Goal: Information Seeking & Learning: Learn about a topic

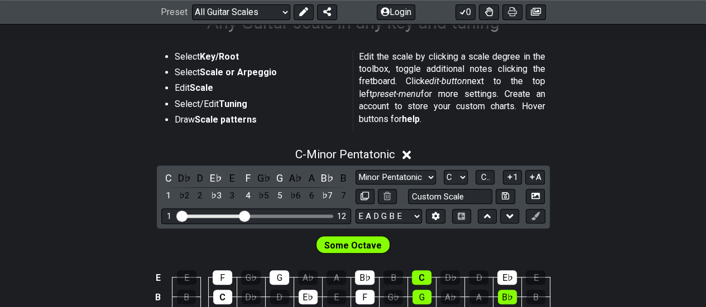
scroll to position [273, 0]
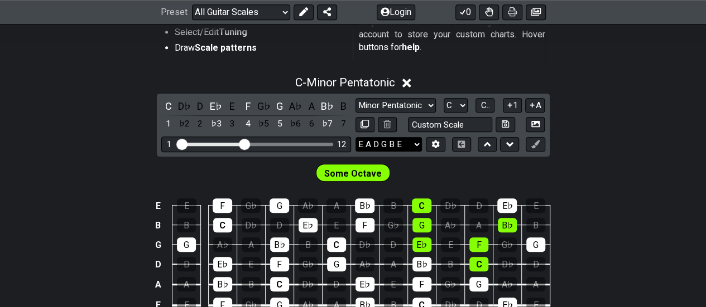
click at [374, 143] on select "E A D G B E E A D G B E E A D G B E B E A D F♯ B A D G C E A D A D G B E E♭ A♭ …" at bounding box center [388, 144] width 66 height 15
select select "E A D G B E"
click at [355, 137] on select "E A D G B E E A D G B E E A D G B E B E A D F♯ B A D G C E A D A D G B E E♭ A♭ …" at bounding box center [388, 144] width 66 height 15
click at [313, 102] on div "A" at bounding box center [311, 106] width 15 height 15
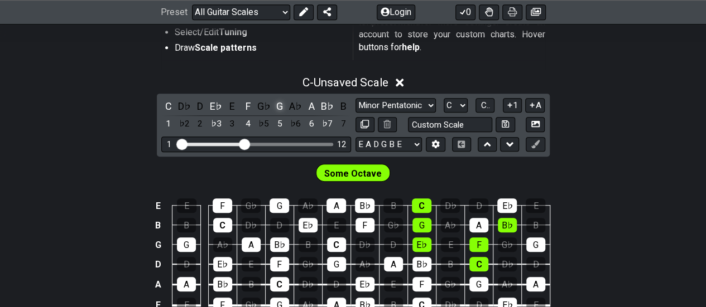
click at [282, 104] on div "G" at bounding box center [279, 106] width 15 height 15
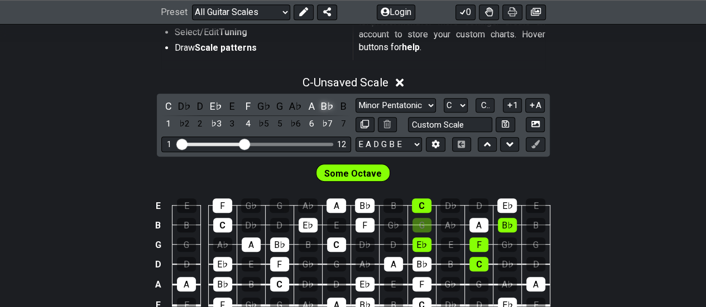
click at [329, 102] on div "B♭" at bounding box center [327, 106] width 15 height 15
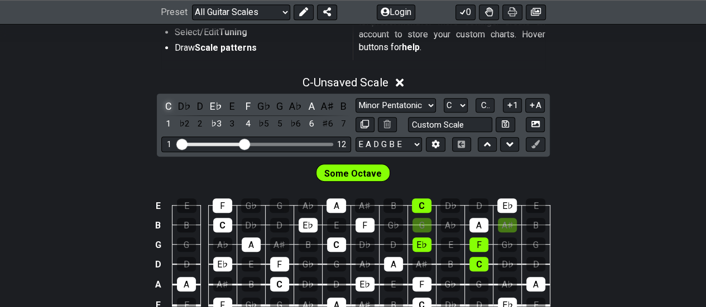
click at [170, 104] on div "C" at bounding box center [168, 106] width 15 height 15
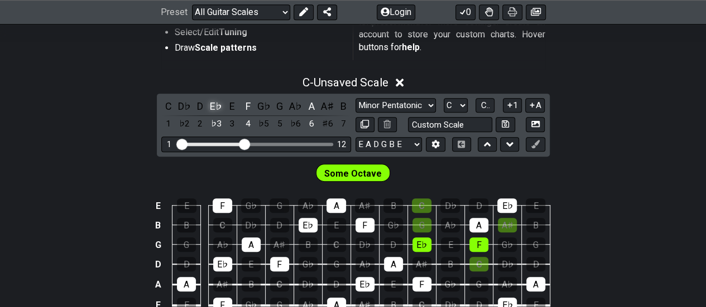
click at [219, 104] on div "E♭" at bounding box center [216, 106] width 15 height 15
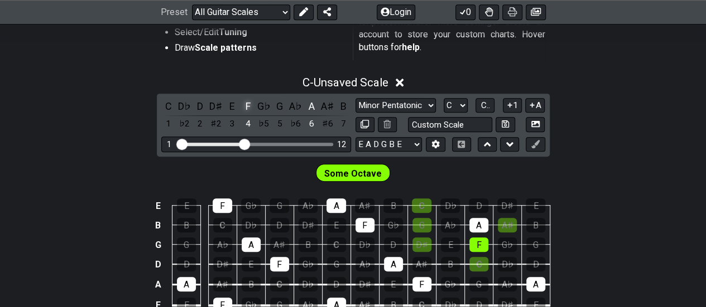
click at [247, 106] on div "F" at bounding box center [247, 106] width 15 height 15
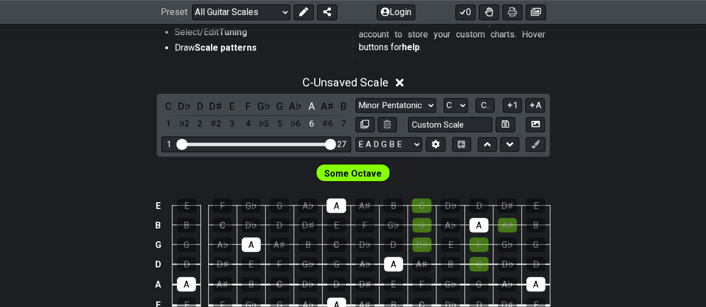
drag, startPoint x: 291, startPoint y: 139, endPoint x: 354, endPoint y: 147, distance: 63.0
click at [335, 143] on input "Visible fret range" at bounding box center [256, 143] width 158 height 0
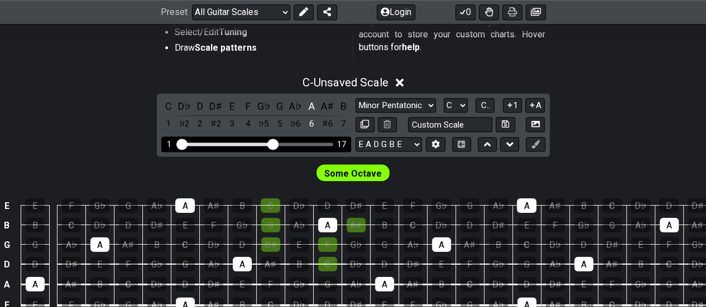
drag, startPoint x: 328, startPoint y: 144, endPoint x: 270, endPoint y: 142, distance: 58.6
click at [270, 143] on input "Visible fret range" at bounding box center [256, 143] width 158 height 0
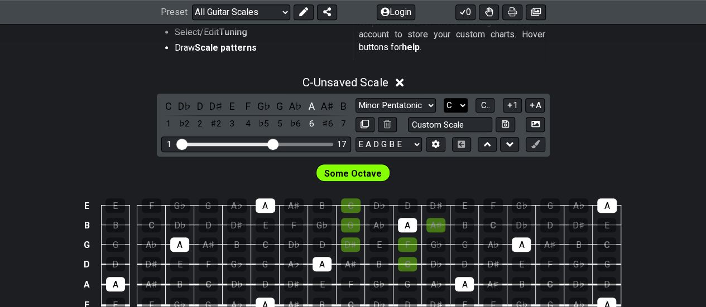
click at [458, 102] on select "A♭ A A♯ B♭ B C C♯ D♭ D D♯ E♭ E F F♯ G♭ G G♯" at bounding box center [455, 105] width 24 height 15
select select "A"
click at [443, 98] on select "A♭ A A♯ B♭ B C C♯ D♭ D D♯ E♭ E F F♯ G♭ G G♯" at bounding box center [455, 105] width 24 height 15
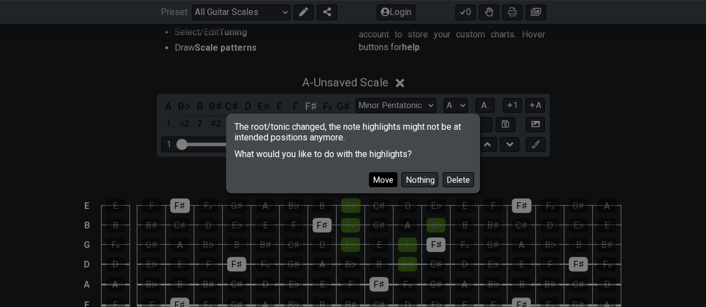
click at [381, 178] on button "Move" at bounding box center [383, 179] width 28 height 15
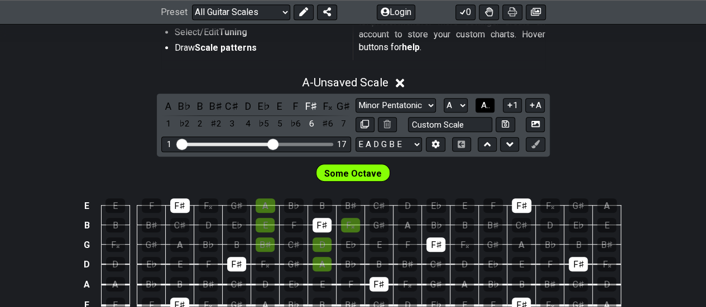
click at [487, 100] on span "A.." at bounding box center [484, 105] width 9 height 10
click at [486, 99] on button "1..7" at bounding box center [484, 105] width 21 height 15
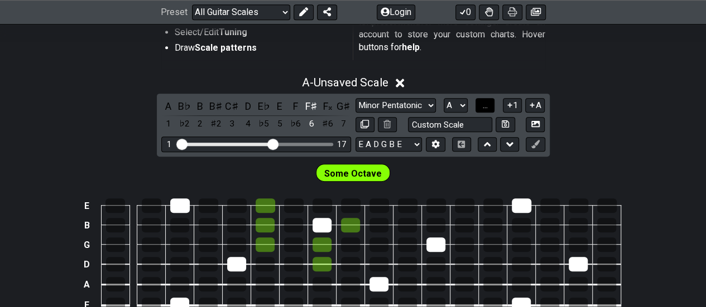
click at [485, 104] on span "..." at bounding box center [484, 105] width 5 height 10
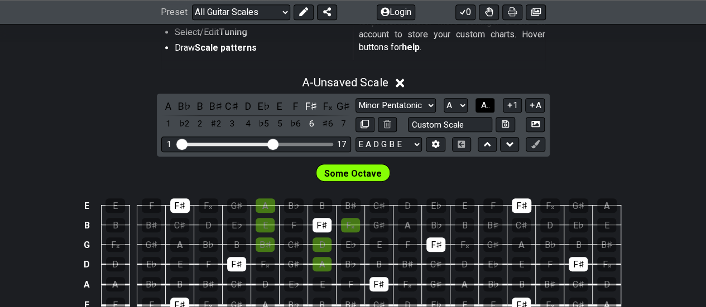
click at [486, 105] on span "A.." at bounding box center [484, 105] width 9 height 10
click at [483, 104] on span "1..7" at bounding box center [484, 105] width 13 height 10
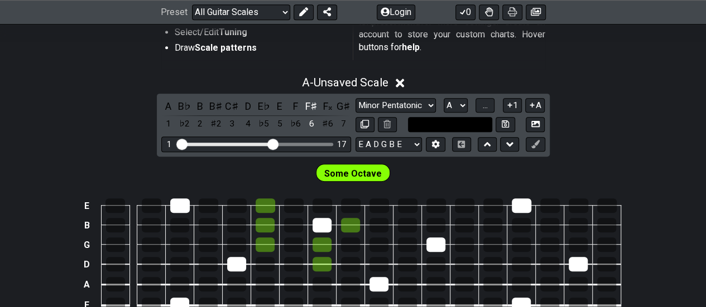
click at [469, 124] on input "text" at bounding box center [450, 124] width 85 height 15
click at [444, 119] on input "text" at bounding box center [450, 124] width 85 height 15
type input "A"
type input "Custom Scale"
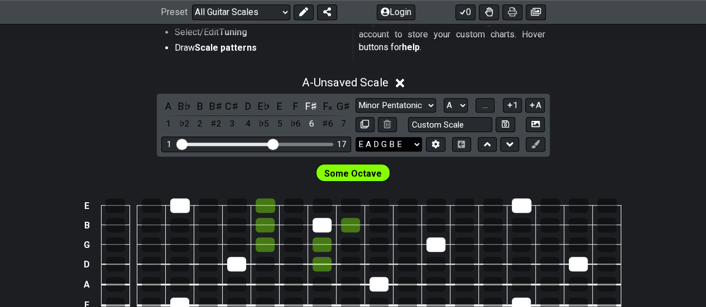
click at [400, 144] on select "E A D G B E E A D G B E E A D G B E B E A D F♯ B A D G C E A D A D G B E E♭ A♭ …" at bounding box center [388, 144] width 66 height 15
click at [355, 137] on select "E A D G B E E A D G B E E A D G B E B E A D F♯ B A D G C E A D A D G B E E♭ A♭ …" at bounding box center [388, 144] width 66 height 15
click at [450, 50] on p "Edit the scale by clicking a scale degree in the toolbox, toggle additional not…" at bounding box center [452, 16] width 186 height 75
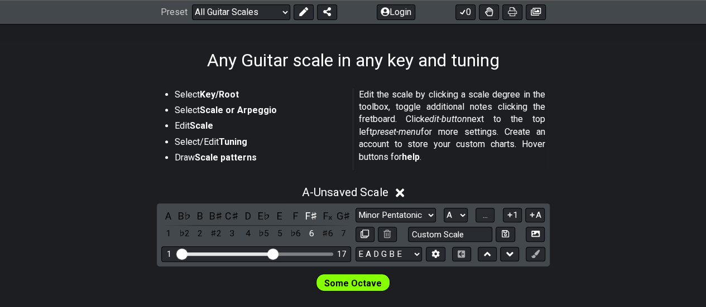
scroll to position [141, 0]
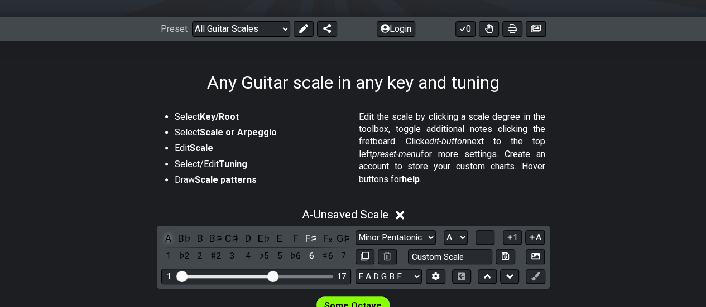
click at [171, 234] on div "A" at bounding box center [168, 238] width 15 height 15
click at [313, 233] on div "F♯" at bounding box center [311, 238] width 15 height 15
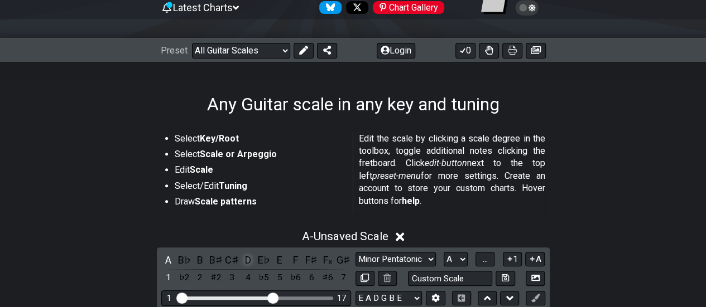
scroll to position [117, 0]
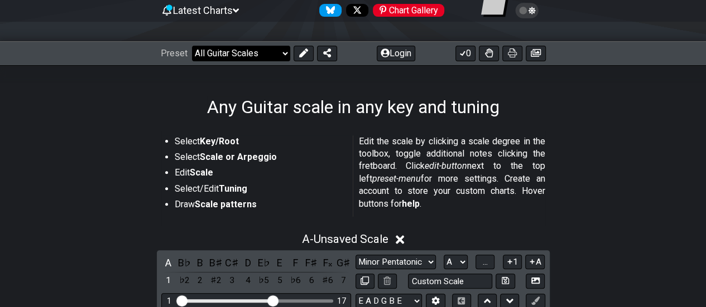
click at [258, 56] on select "Welcome to #fretflip! Initial Preset Custom Preset Minor Pentatonic Major Penta…" at bounding box center [241, 54] width 98 height 16
click at [398, 169] on p "Edit the scale by clicking a scale degree in the toolbox, toggle additional not…" at bounding box center [452, 173] width 186 height 75
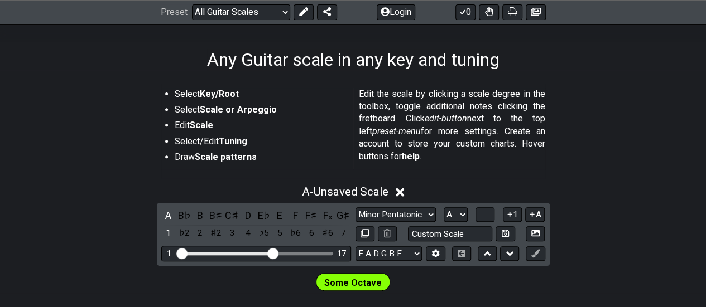
scroll to position [181, 0]
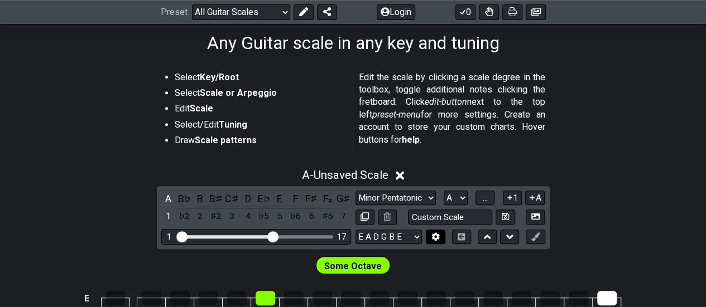
click at [436, 236] on icon at bounding box center [435, 237] width 8 height 8
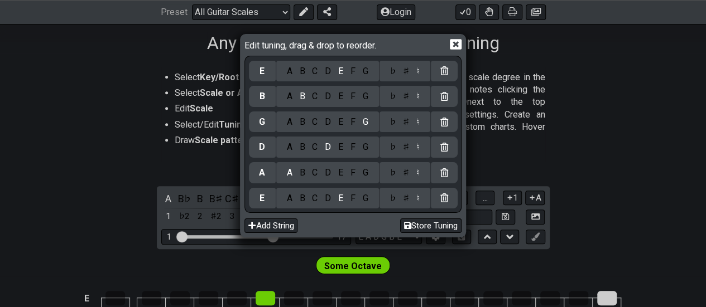
click at [289, 74] on div "A" at bounding box center [289, 71] width 13 height 12
click at [289, 97] on div "A" at bounding box center [289, 96] width 13 height 12
click at [318, 119] on div "C" at bounding box center [314, 122] width 13 height 12
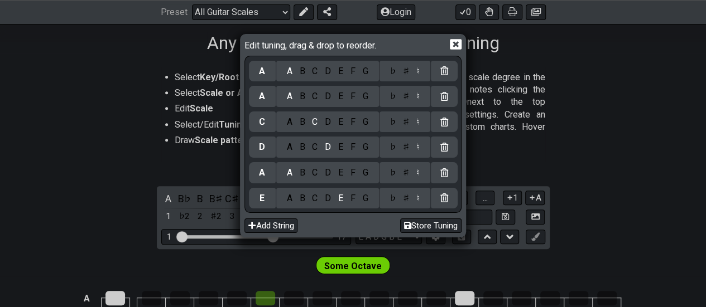
click at [399, 121] on div "♭" at bounding box center [392, 122] width 13 height 12
click at [405, 122] on div "♯" at bounding box center [405, 122] width 13 height 12
click at [343, 146] on div "E" at bounding box center [340, 147] width 12 height 12
click at [369, 171] on div "G" at bounding box center [365, 173] width 13 height 12
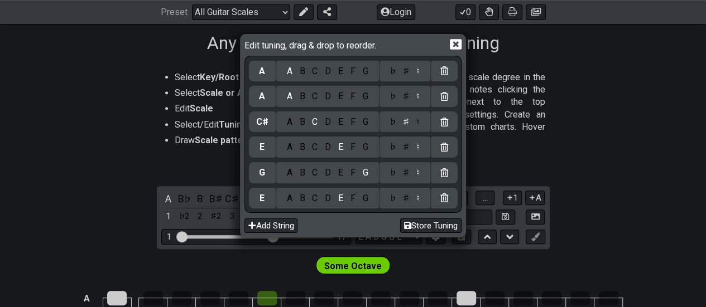
click at [405, 171] on div "♯" at bounding box center [405, 173] width 13 height 12
click at [424, 226] on button "Store Tuning" at bounding box center [430, 226] width 61 height 15
click at [406, 221] on button "Store Tuning" at bounding box center [430, 226] width 61 height 15
drag, startPoint x: 406, startPoint y: 221, endPoint x: 335, endPoint y: 41, distance: 193.6
click at [335, 41] on span "Edit tuning, drag & drop to reorder." at bounding box center [312, 44] width 136 height 12
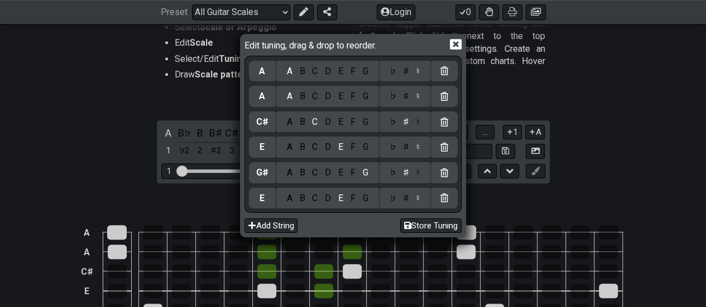
scroll to position [302, 0]
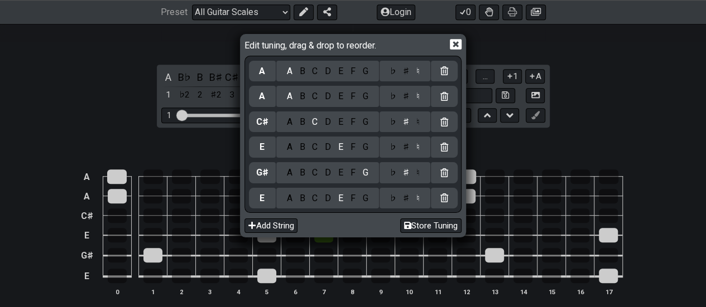
click at [340, 66] on div "E" at bounding box center [340, 71] width 12 height 12
click at [365, 98] on div "G" at bounding box center [365, 96] width 13 height 12
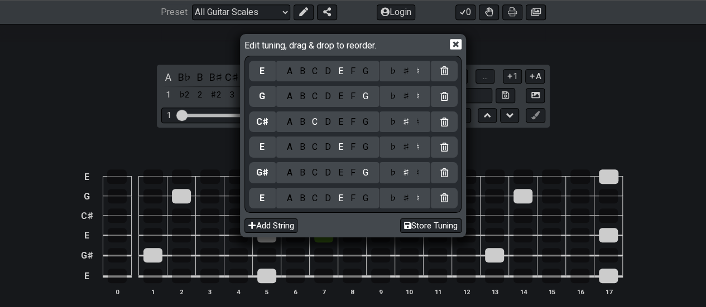
click at [403, 92] on div "♯" at bounding box center [405, 96] width 13 height 12
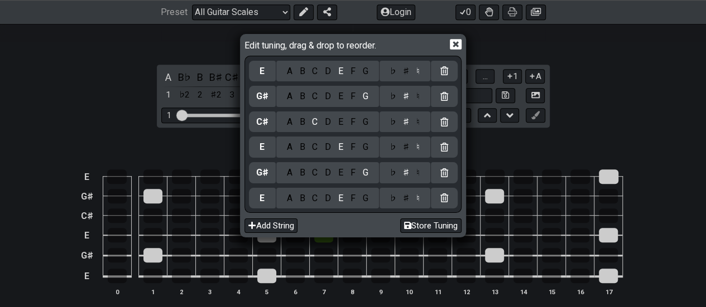
click at [337, 121] on div "E" at bounding box center [340, 122] width 12 height 12
click at [340, 124] on div "E" at bounding box center [340, 122] width 12 height 12
click at [312, 153] on div "C" at bounding box center [314, 147] width 13 height 12
click at [407, 144] on div "♯" at bounding box center [405, 147] width 13 height 12
click at [286, 171] on div "A" at bounding box center [289, 173] width 13 height 12
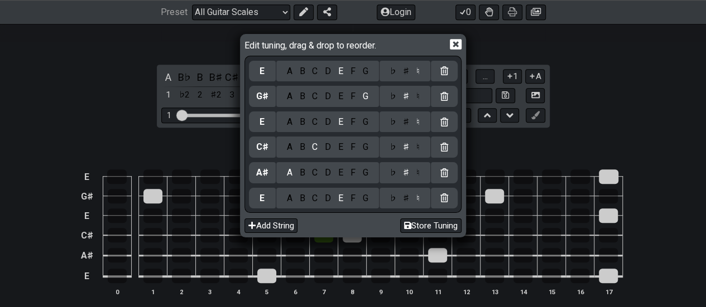
click at [291, 195] on div "A" at bounding box center [289, 198] width 13 height 12
click at [415, 170] on div "♮" at bounding box center [417, 173] width 11 height 12
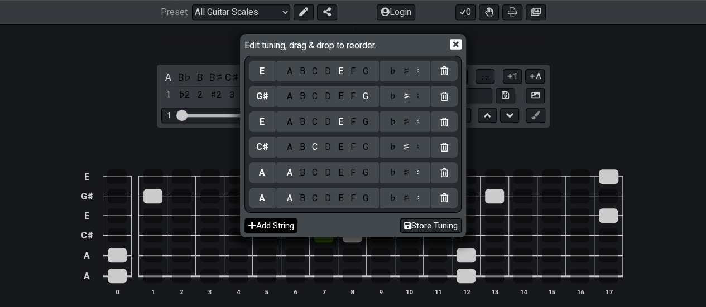
click at [278, 227] on button "Add String" at bounding box center [270, 226] width 53 height 15
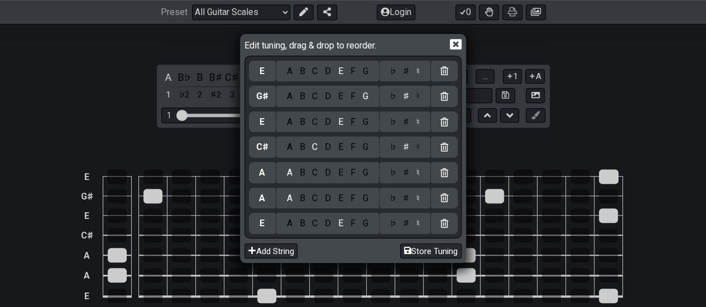
click at [443, 225] on icon at bounding box center [444, 223] width 8 height 9
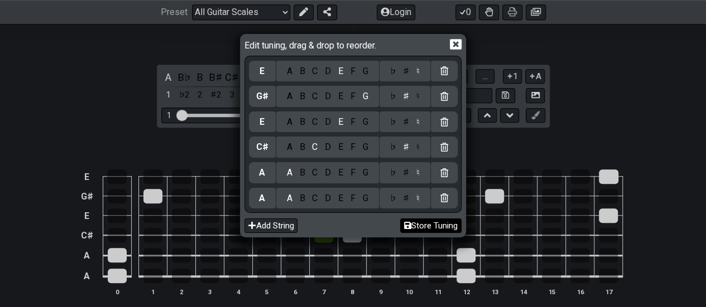
click at [408, 225] on button "Store Tuning" at bounding box center [430, 226] width 61 height 15
select select "A A C# E G# E"
click at [454, 44] on icon at bounding box center [456, 44] width 12 height 12
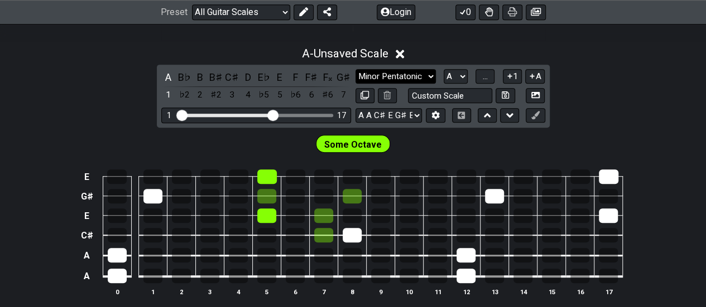
click at [398, 82] on select "Minor Pentatonic Root Minor Pentatonic Major Pentatonic Minor Blues Major Blues…" at bounding box center [395, 76] width 80 height 15
click at [355, 69] on select "Minor Pentatonic Root Minor Pentatonic Major Pentatonic Minor Blues Major Blues…" at bounding box center [395, 76] width 80 height 15
click at [404, 74] on select "Minor Pentatonic Root Minor Pentatonic Major Pentatonic Minor Blues Major Blues…" at bounding box center [395, 76] width 80 height 15
select select "Major Pentatonic"
click at [355, 69] on select "Minor Pentatonic Root Minor Pentatonic Major Pentatonic Minor Blues Major Blues…" at bounding box center [395, 76] width 80 height 15
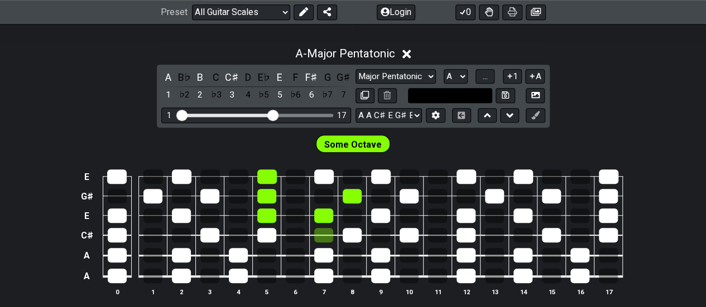
click at [433, 91] on input "text" at bounding box center [450, 95] width 85 height 15
type input "Custom Scale"
click at [277, 141] on div "Some Octave" at bounding box center [353, 142] width 706 height 28
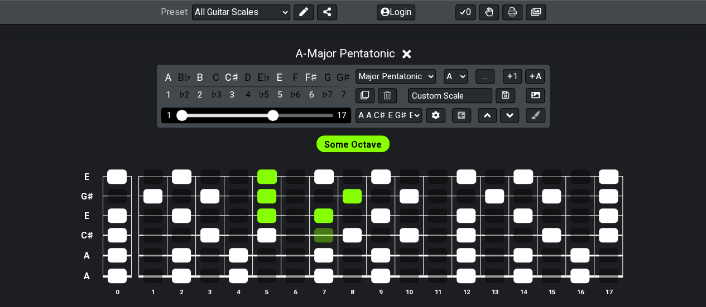
click at [292, 109] on div "1 17" at bounding box center [256, 115] width 190 height 15
click at [292, 114] on div "Visible fret range" at bounding box center [255, 115] width 154 height 3
drag, startPoint x: 273, startPoint y: 113, endPoint x: 304, endPoint y: 116, distance: 31.4
click at [304, 114] on input "Visible fret range" at bounding box center [256, 114] width 158 height 0
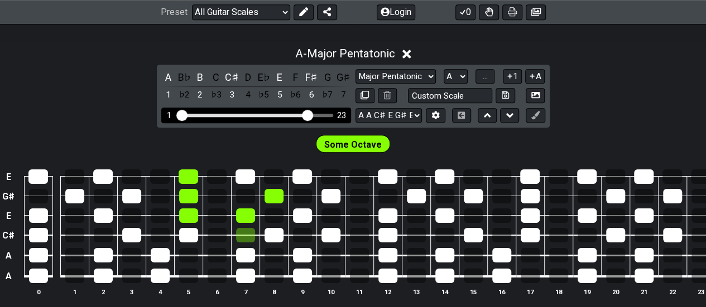
drag, startPoint x: 305, startPoint y: 109, endPoint x: 276, endPoint y: 114, distance: 29.3
click at [276, 114] on div "1 23" at bounding box center [256, 115] width 190 height 15
drag, startPoint x: 301, startPoint y: 112, endPoint x: 268, endPoint y: 109, distance: 33.6
click at [268, 109] on div "1 23" at bounding box center [256, 115] width 190 height 15
drag, startPoint x: 305, startPoint y: 112, endPoint x: 279, endPoint y: 111, distance: 26.2
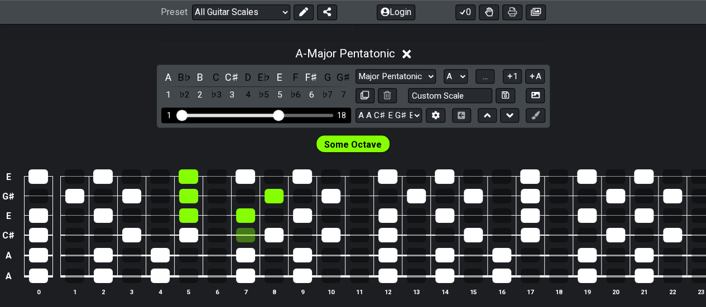
click at [279, 114] on input "Visible fret range" at bounding box center [256, 114] width 158 height 0
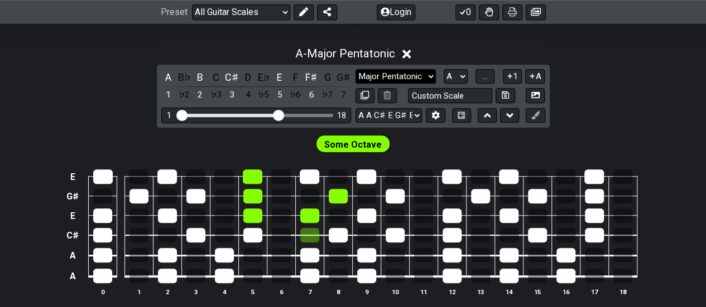
click at [418, 70] on select "Minor Pentatonic Root Minor Pentatonic Major Pentatonic Minor Blues Major Blues…" at bounding box center [395, 76] width 80 height 15
click at [355, 69] on select "Minor Pentatonic Root Minor Pentatonic Major Pentatonic Minor Blues Major Blues…" at bounding box center [395, 76] width 80 height 15
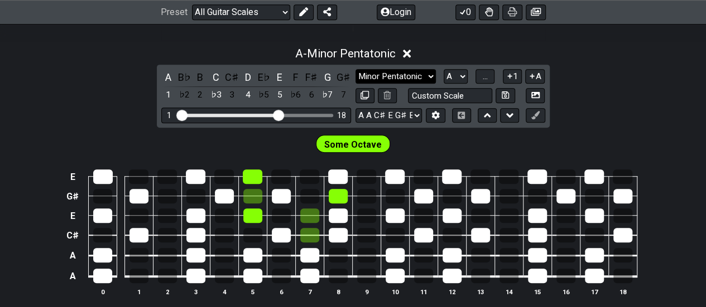
click at [400, 80] on select "Minor Pentatonic Root Minor Pentatonic Major Pentatonic Minor Blues Major Blues…" at bounding box center [395, 76] width 80 height 15
select select "Minor Blues"
click at [355, 69] on select "Minor Pentatonic Root Minor Pentatonic Major Pentatonic Minor Blues Major Blues…" at bounding box center [395, 76] width 80 height 15
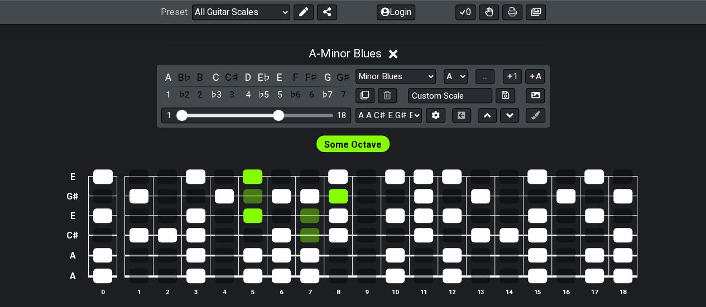
click at [461, 67] on div "A B♭ B C C♯ D E♭ E F F♯ G G♯ 1 ♭2 2 ♭3 3 4 ♭5 5 ♭6 6 ♭7 7 Minor Pentatonic Root…" at bounding box center [353, 96] width 393 height 63
click at [457, 71] on select "A♭ A A♯ B♭ B C C♯ D♭ D D♯ E♭ E F F♯ G♭ G G♯" at bounding box center [455, 76] width 24 height 15
click at [443, 69] on select "A♭ A A♯ B♭ B C C♯ D♭ D D♯ E♭ E F F♯ G♭ G G♯" at bounding box center [455, 76] width 24 height 15
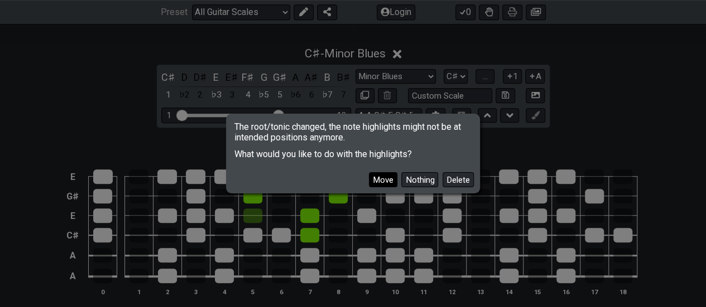
click at [384, 181] on button "Move" at bounding box center [383, 179] width 28 height 15
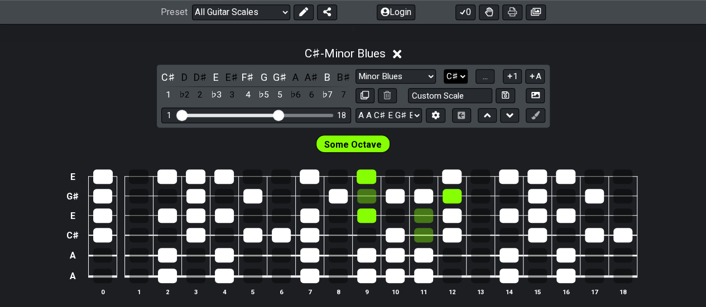
click at [461, 73] on select "A♭ A A♯ B♭ B C C♯ D♭ D D♯ E♭ E F F♯ G♭ G G♯" at bounding box center [455, 76] width 24 height 15
click at [443, 69] on select "A♭ A A♯ B♭ B C C♯ D♭ D D♯ E♭ E F F♯ G♭ G G♯" at bounding box center [455, 76] width 24 height 15
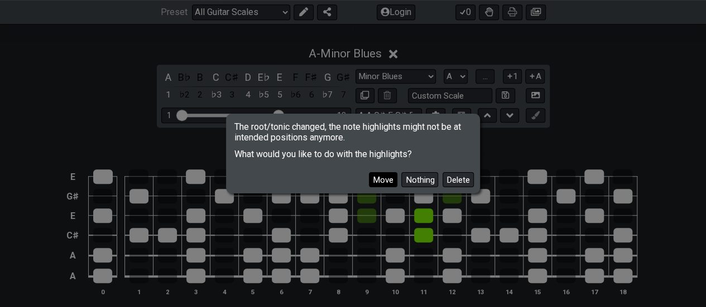
click at [383, 176] on button "Move" at bounding box center [383, 179] width 28 height 15
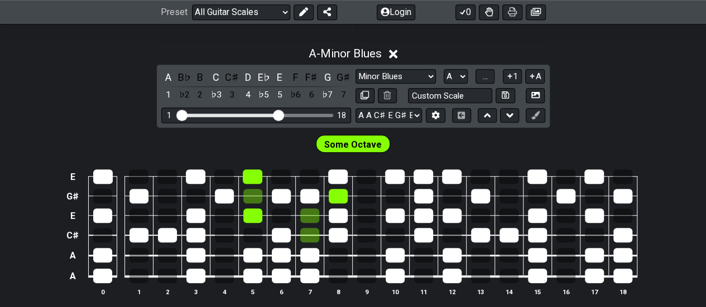
click at [470, 73] on div "Minor Pentatonic Root Minor Pentatonic Major Pentatonic Minor Blues Major Blues…" at bounding box center [450, 76] width 190 height 15
click at [465, 73] on select "A♭ A A♯ B♭ B C C♯ D♭ D D♯ E♭ E F F♯ G♭ G G♯" at bounding box center [455, 76] width 24 height 15
click at [443, 69] on select "A♭ A A♯ B♭ B C C♯ D♭ D D♯ E♭ E F F♯ G♭ G G♯" at bounding box center [455, 76] width 24 height 15
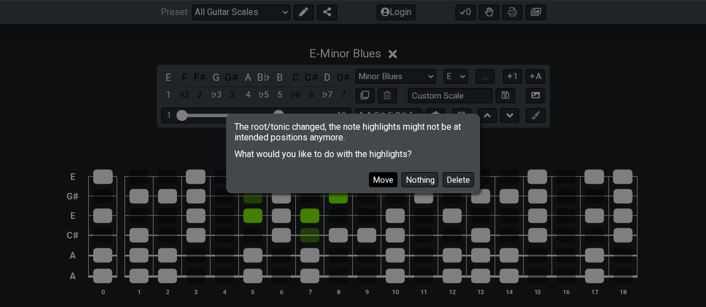
click at [379, 175] on button "Move" at bounding box center [383, 179] width 28 height 15
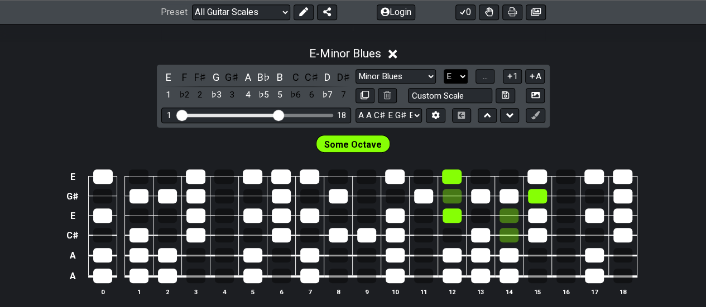
click at [461, 75] on select "A♭ A A♯ B♭ B C C♯ D♭ D D♯ E♭ E F F♯ G♭ G G♯" at bounding box center [455, 76] width 24 height 15
click at [443, 69] on select "A♭ A A♯ B♭ B C C♯ D♭ D D♯ E♭ E F F♯ G♭ G G♯" at bounding box center [455, 76] width 24 height 15
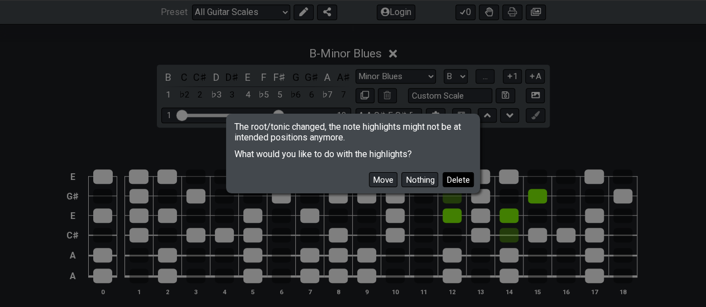
click at [451, 175] on button "Delete" at bounding box center [457, 179] width 31 height 15
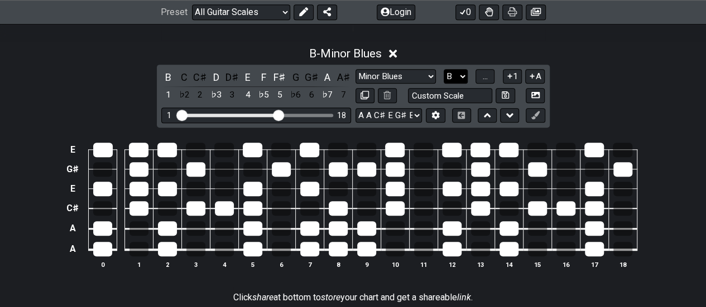
click at [453, 73] on select "A♭ A A♯ B♭ B C C♯ D♭ D D♯ E♭ E F F♯ G♭ G G♯" at bounding box center [455, 76] width 24 height 15
click at [443, 69] on select "A♭ A A♯ B♭ B C C♯ D♭ D D♯ E♭ E F F♯ G♭ G G♯" at bounding box center [455, 76] width 24 height 15
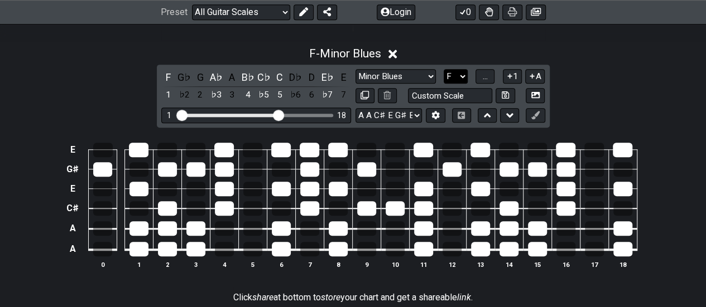
click at [455, 72] on select "A♭ A A♯ B♭ B C C♯ D♭ D D♯ E♭ E F F♯ G♭ G G♯" at bounding box center [455, 76] width 24 height 15
click at [443, 69] on select "A♭ A A♯ B♭ B C C♯ D♭ D D♯ E♭ E F F♯ G♭ G G♯" at bounding box center [455, 76] width 24 height 15
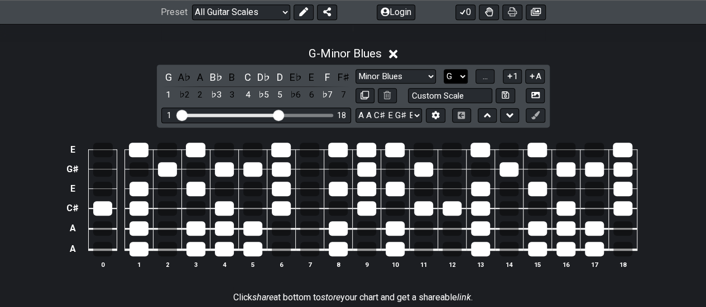
click at [459, 70] on select "A♭ A A♯ B♭ B C C♯ D♭ D D♯ E♭ E F F♯ G♭ G G♯" at bounding box center [455, 76] width 24 height 15
click at [443, 69] on select "A♭ A A♯ B♭ B C C♯ D♭ D D♯ E♭ E F F♯ G♭ G G♯" at bounding box center [455, 76] width 24 height 15
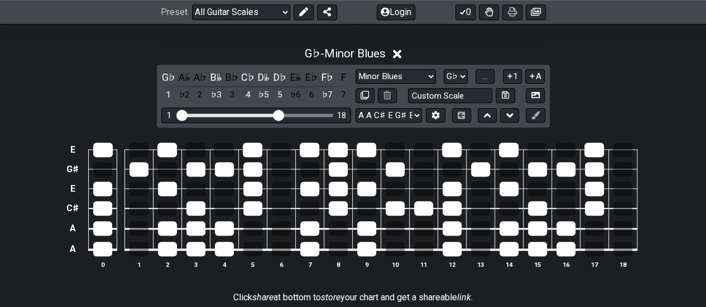
click at [530, 66] on div "G♭ A𝄫 A♭ B𝄫 B♭ C♭ D𝄫 D♭ E𝄫 E♭ F♭ F 1 ♭2 2 ♭3 3 4 ♭5 5 ♭6 6 ♭7 7 Minor Pentatoni…" at bounding box center [353, 96] width 393 height 63
click at [528, 77] on icon at bounding box center [531, 76] width 11 height 8
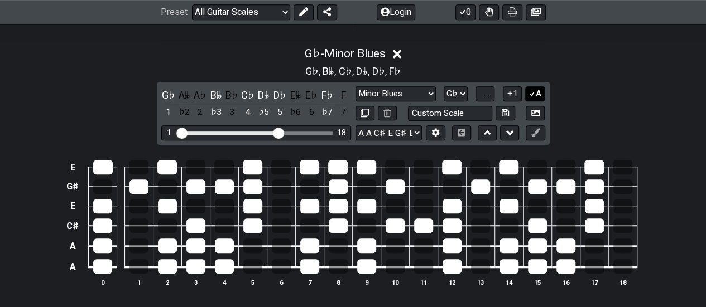
click at [531, 89] on icon at bounding box center [531, 93] width 11 height 8
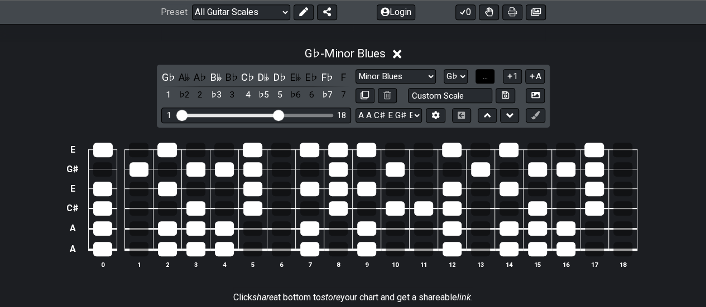
click at [491, 81] on button "..." at bounding box center [484, 76] width 19 height 15
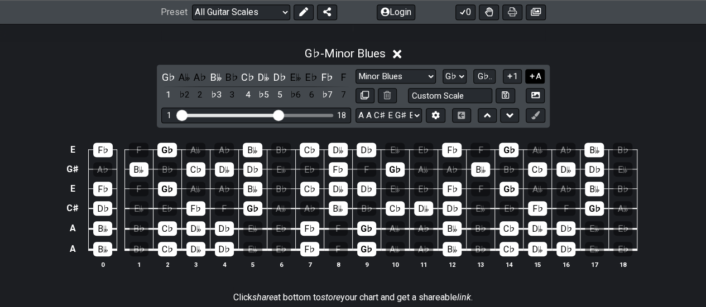
click at [539, 76] on button "A" at bounding box center [535, 76] width 20 height 15
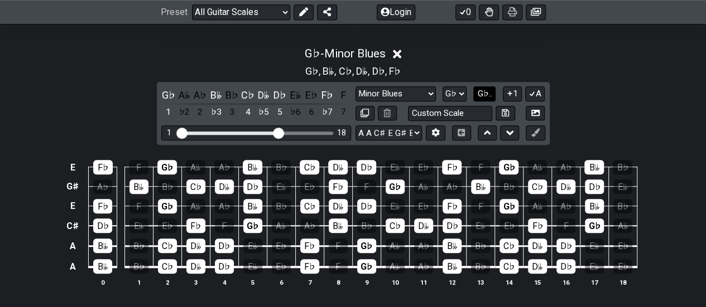
click at [477, 91] on span "G♭.." at bounding box center [484, 94] width 15 height 10
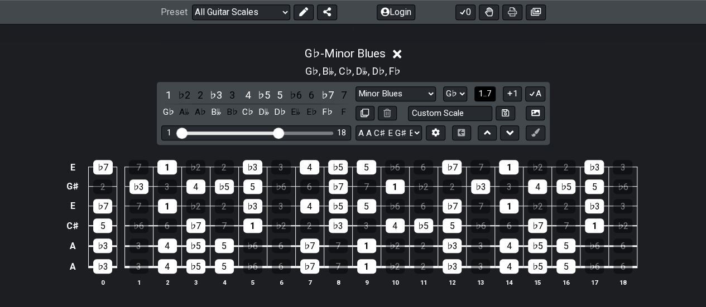
click at [487, 93] on span "1..7" at bounding box center [484, 94] width 13 height 10
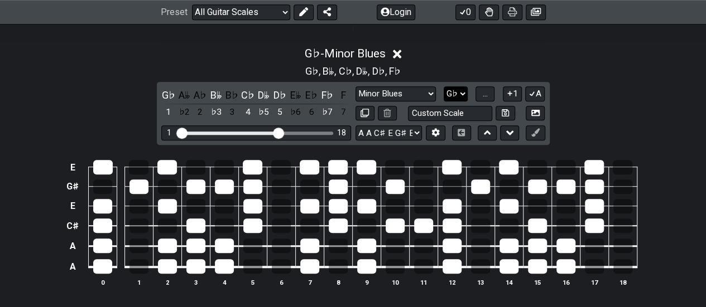
click at [466, 95] on select "A♭ A A♯ B♭ B C C♯ D♭ D D♯ E♭ E F F♯ G♭ G G♯" at bounding box center [455, 93] width 24 height 15
select select "A"
click at [443, 86] on select "A♭ A A♯ B♭ B C C♯ D♭ D D♯ E♭ E F F♯ G♭ G G♯" at bounding box center [455, 93] width 24 height 15
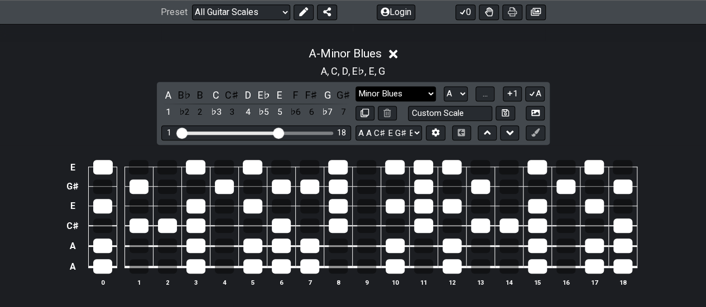
click at [405, 88] on select "Minor Pentatonic Root Minor Pentatonic Major Pentatonic Minor Blues Major Blues…" at bounding box center [395, 93] width 80 height 15
select select "Major Blues"
click at [355, 86] on select "Minor Pentatonic Root Minor Pentatonic Major Pentatonic Minor Blues Major Blues…" at bounding box center [395, 93] width 80 height 15
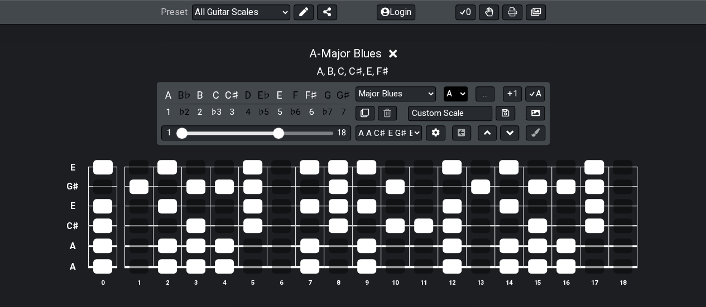
click at [463, 95] on select "A♭ A A♯ B♭ B C C♯ D♭ D D♯ E♭ E F F♯ G♭ G G♯" at bounding box center [455, 93] width 24 height 15
select select "Ab"
click at [443, 86] on select "A♭ A A♯ B♭ B C C♯ D♭ D D♯ E♭ E F F♯ G♭ G G♯" at bounding box center [455, 93] width 24 height 15
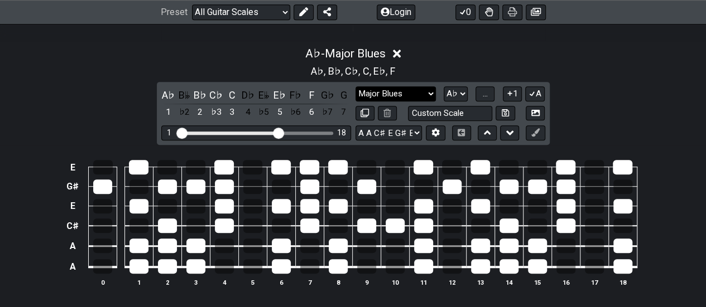
click at [422, 94] on select "Minor Pentatonic Root Minor Pentatonic Major Pentatonic Minor Blues Major Blues…" at bounding box center [395, 93] width 80 height 15
click at [445, 112] on input "text" at bounding box center [450, 113] width 85 height 15
type input "Custom Scale"
click at [407, 138] on select "E A D G B E A A C♯ E G♯ E E A D G B E B E A D F♯ B A D G C E A D A D G B E E♭ A…" at bounding box center [388, 132] width 66 height 15
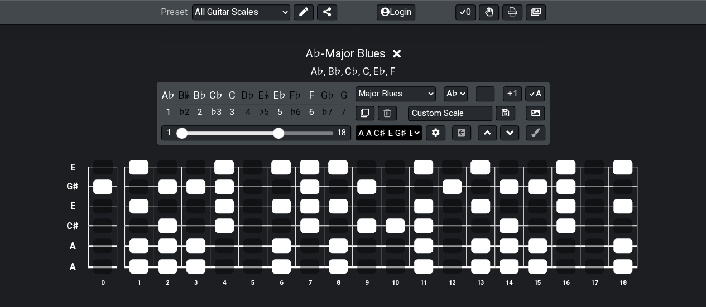
select select "E A D G B E"
click at [355, 125] on select "E A D G B E A A C♯ E G♯ E E A D G B E B E A D F♯ B A D G C E A D A D G B E E♭ A…" at bounding box center [388, 132] width 66 height 15
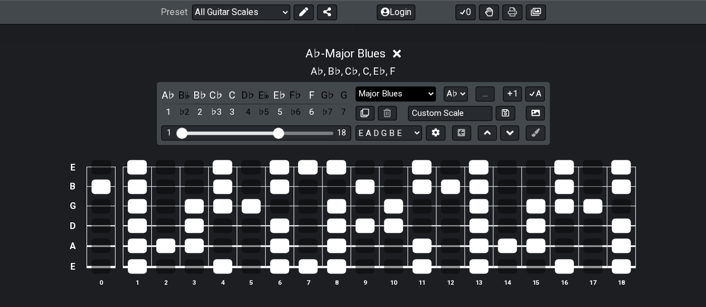
click at [397, 91] on select "Minor Pentatonic Root Minor Pentatonic Major Pentatonic Minor Blues Major Blues…" at bounding box center [395, 93] width 80 height 15
click at [355, 86] on select "Minor Pentatonic Root Minor Pentatonic Major Pentatonic Minor Blues Major Blues…" at bounding box center [395, 93] width 80 height 15
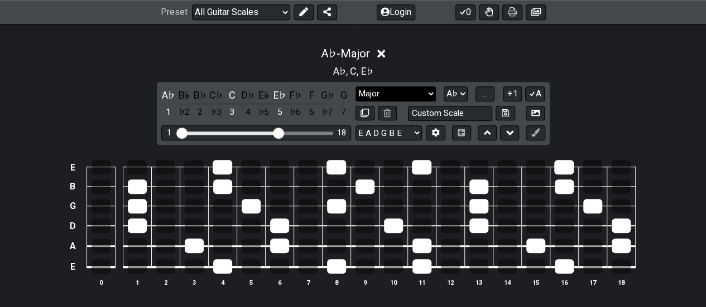
click at [404, 92] on select "Minor Pentatonic Root Minor Pentatonic Major Pentatonic Minor Blues Major Blues…" at bounding box center [395, 93] width 80 height 15
click at [355, 86] on select "Minor Pentatonic Root Minor Pentatonic Major Pentatonic Minor Blues Major Blues…" at bounding box center [395, 93] width 80 height 15
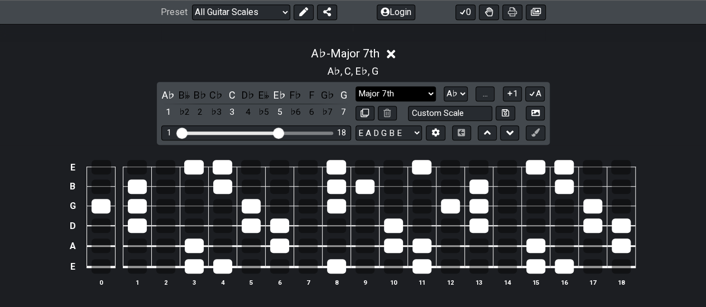
click at [424, 91] on select "Minor Pentatonic Root Minor Pentatonic Major Pentatonic Minor Blues Major Blues…" at bounding box center [395, 93] width 80 height 15
click at [355, 86] on select "Minor Pentatonic Root Minor Pentatonic Major Pentatonic Minor Blues Major Blues…" at bounding box center [395, 93] width 80 height 15
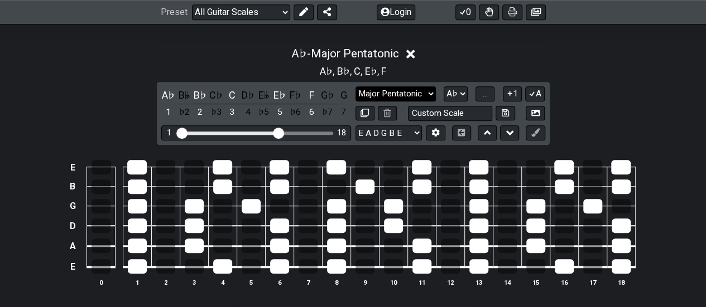
click at [402, 99] on select "Minor Pentatonic Root Minor Pentatonic Major Pentatonic Minor Blues Major Blues…" at bounding box center [395, 93] width 80 height 15
select select "Major Blues"
click at [355, 86] on select "Minor Pentatonic Root Minor Pentatonic Major Pentatonic Minor Blues Major Blues…" at bounding box center [395, 93] width 80 height 15
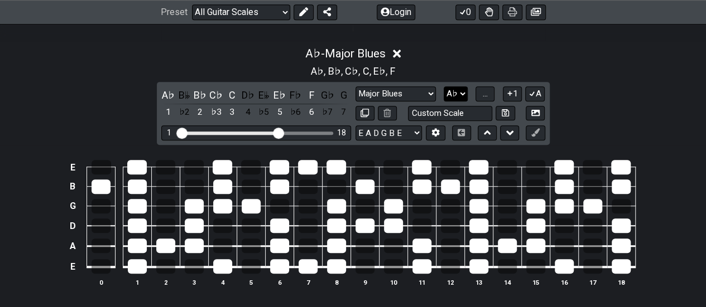
click at [454, 97] on select "A♭ A A♯ B♭ B C C♯ D♭ D D♯ E♭ E F F♯ G♭ G G♯" at bounding box center [455, 93] width 24 height 15
click at [443, 86] on select "A♭ A A♯ B♭ B C C♯ D♭ D D♯ E♭ E F F♯ G♭ G G♯" at bounding box center [455, 93] width 24 height 15
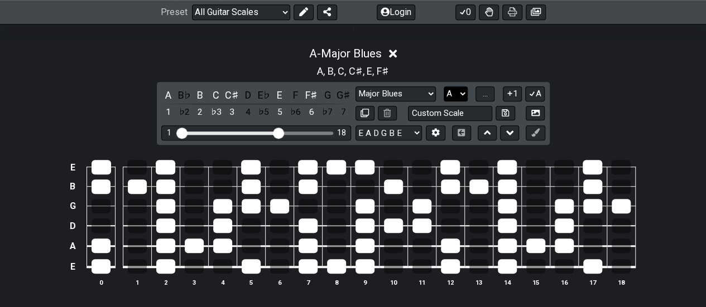
click at [456, 89] on select "A♭ A A♯ B♭ B C C♯ D♭ D D♯ E♭ E F F♯ G♭ G G♯" at bounding box center [455, 93] width 24 height 15
click at [443, 86] on select "A♭ A A♯ B♭ B C C♯ D♭ D D♯ E♭ E F F♯ G♭ G G♯" at bounding box center [455, 93] width 24 height 15
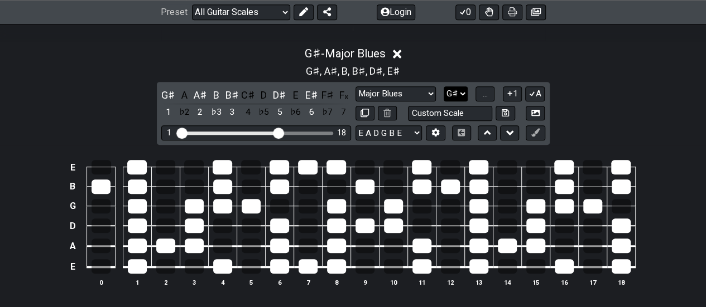
click at [458, 93] on select "A♭ A A♯ B♭ B C C♯ D♭ D D♯ E♭ E F F♯ G♭ G G♯" at bounding box center [455, 93] width 24 height 15
select select "G"
click at [443, 86] on select "A♭ A A♯ B♭ B C C♯ D♭ D D♯ E♭ E F F♯ G♭ G G♯" at bounding box center [455, 93] width 24 height 15
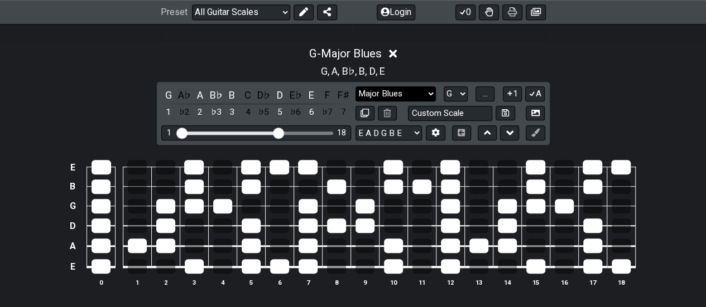
click at [387, 89] on select "Minor Pentatonic Root Minor Pentatonic Major Pentatonic Minor Blues Major Blues…" at bounding box center [395, 93] width 80 height 15
click at [355, 86] on select "Minor Pentatonic Root Minor Pentatonic Major Pentatonic Minor Blues Major Blues…" at bounding box center [395, 93] width 80 height 15
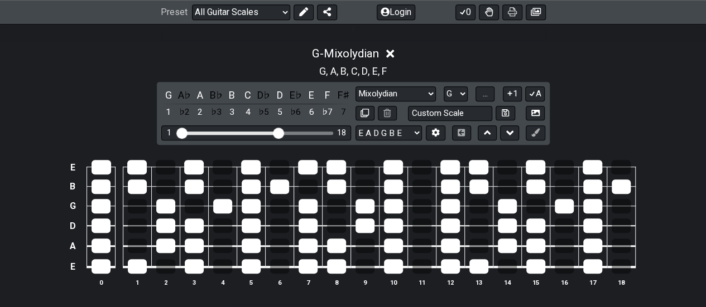
click at [413, 82] on div "G A♭ A B♭ B C D♭ D E♭ E F F♯ 1 ♭2 2 ♭3 3 4 ♭5 5 ♭6 6 ♭7 7 Minor Pentatonic Root…" at bounding box center [353, 113] width 393 height 63
click at [408, 90] on select "Minor Pentatonic Root Minor Pentatonic Major Pentatonic Minor Blues Major Blues…" at bounding box center [395, 93] width 80 height 15
click at [355, 86] on select "Minor Pentatonic Root Minor Pentatonic Major Pentatonic Minor Blues Major Blues…" at bounding box center [395, 93] width 80 height 15
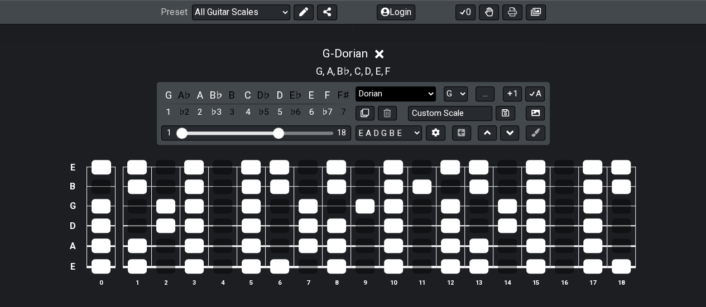
click at [422, 97] on select "Minor Pentatonic Root Minor Pentatonic Major Pentatonic Minor Blues Major Blues…" at bounding box center [395, 93] width 80 height 15
click at [355, 86] on select "Minor Pentatonic Root Minor Pentatonic Major Pentatonic Minor Blues Major Blues…" at bounding box center [395, 93] width 80 height 15
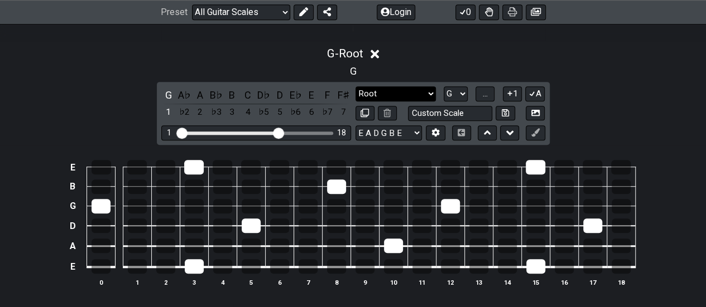
click at [415, 92] on select "Minor Pentatonic Root Minor Pentatonic Major Pentatonic Minor Blues Major Blues…" at bounding box center [395, 93] width 80 height 15
click at [355, 86] on select "Minor Pentatonic Root Minor Pentatonic Major Pentatonic Minor Blues Major Blues…" at bounding box center [395, 93] width 80 height 15
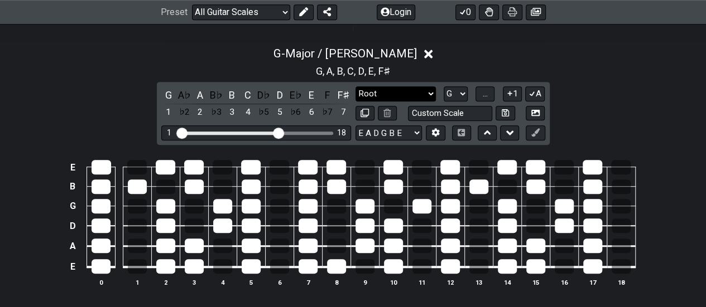
click at [398, 86] on select "Minor Pentatonic Root Minor Pentatonic Major Pentatonic Minor Blues Major Blues…" at bounding box center [395, 93] width 80 height 15
click at [355, 86] on select "Minor Pentatonic Root Minor Pentatonic Major Pentatonic Minor Blues Major Blues…" at bounding box center [395, 93] width 80 height 15
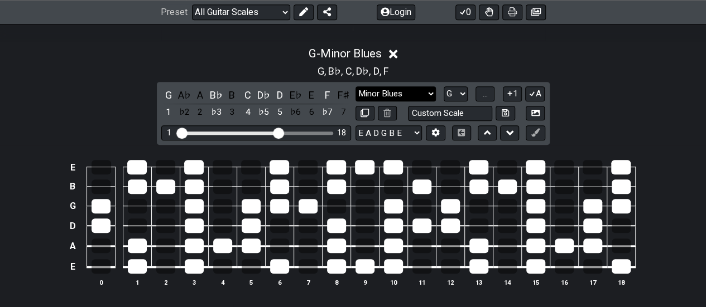
click at [421, 94] on select "Minor Pentatonic Root Minor Pentatonic Major Pentatonic Minor Blues Major Blues…" at bounding box center [395, 93] width 80 height 15
select select "Minor / Aeolian"
click at [355, 86] on select "Minor Pentatonic Root Minor Pentatonic Major Pentatonic Minor Blues Major Blues…" at bounding box center [395, 93] width 80 height 15
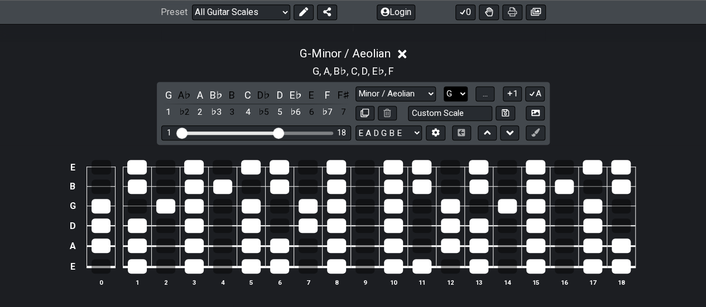
click at [461, 94] on select "A♭ A A♯ B♭ B C C♯ D♭ D D♯ E♭ E F F♯ G♭ G G♯" at bounding box center [455, 93] width 24 height 15
click at [443, 86] on select "A♭ A A♯ B♭ B C C♯ D♭ D D♯ E♭ E F F♯ G♭ G G♯" at bounding box center [455, 93] width 24 height 15
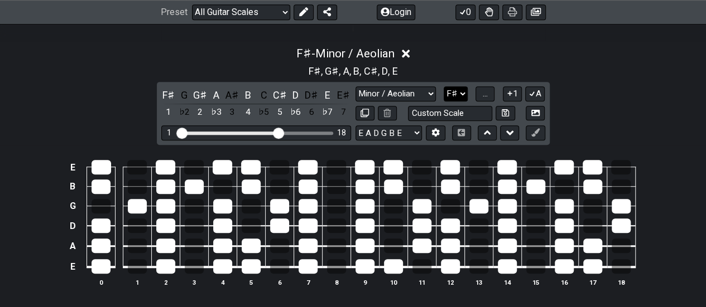
click at [448, 86] on select "A♭ A A♯ B♭ B C C♯ D♭ D D♯ E♭ E F F♯ G♭ G G♯" at bounding box center [455, 93] width 24 height 15
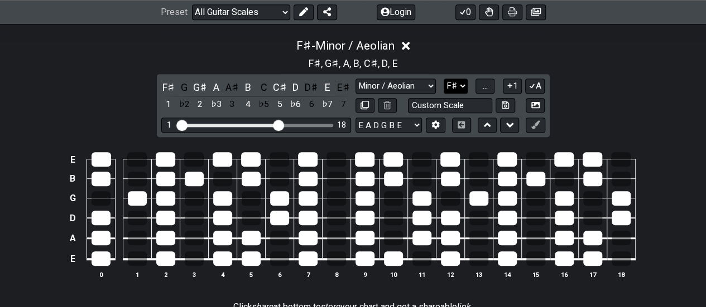
click at [459, 87] on select "A♭ A A♯ B♭ B C C♯ D♭ D D♯ E♭ E F F♯ G♭ G G♯" at bounding box center [455, 86] width 24 height 15
click at [443, 79] on select "A♭ A A♯ B♭ B C C♯ D♭ D D♯ E♭ E F F♯ G♭ G G♯" at bounding box center [455, 86] width 24 height 15
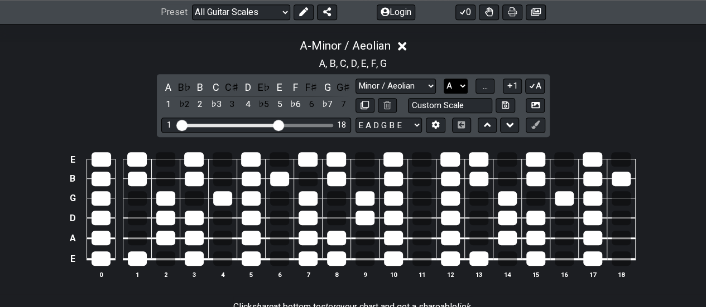
click at [446, 84] on select "A♭ A A♯ B♭ B C C♯ D♭ D D♯ E♭ E F F♯ G♭ G G♯" at bounding box center [455, 86] width 24 height 15
click at [443, 79] on select "A♭ A A♯ B♭ B C C♯ D♭ D D♯ E♭ E F F♯ G♭ G G♯" at bounding box center [455, 86] width 24 height 15
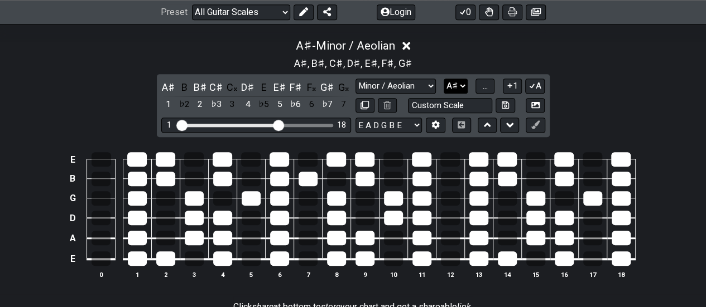
click at [450, 84] on select "A♭ A A♯ B♭ B C C♯ D♭ D D♯ E♭ E F F♯ G♭ G G♯" at bounding box center [455, 86] width 24 height 15
click at [443, 79] on select "A♭ A A♯ B♭ B C C♯ D♭ D D♯ E♭ E F F♯ G♭ G G♯" at bounding box center [455, 86] width 24 height 15
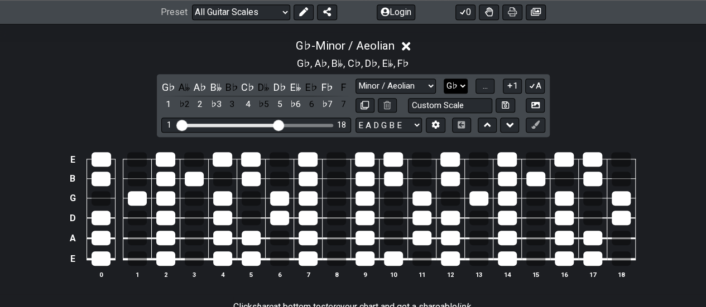
click at [459, 84] on select "A♭ A A♯ B♭ B C C♯ D♭ D D♯ E♭ E F F♯ G♭ G G♯" at bounding box center [455, 86] width 24 height 15
select select "G"
click at [443, 79] on select "A♭ A A♯ B♭ B C C♯ D♭ D D♯ E♭ E F F♯ G♭ G G♯" at bounding box center [455, 86] width 24 height 15
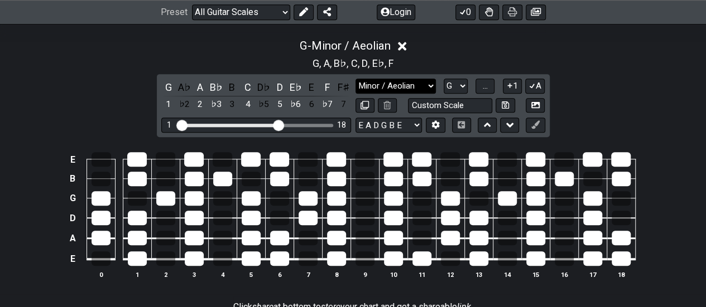
click at [407, 85] on select "Minor Pentatonic Root Minor Pentatonic Major Pentatonic Minor Blues Major Blues…" at bounding box center [395, 86] width 80 height 15
select select "Minor Blues"
click at [355, 79] on select "Minor Pentatonic Root Minor Pentatonic Major Pentatonic Minor Blues Major Blues…" at bounding box center [395, 86] width 80 height 15
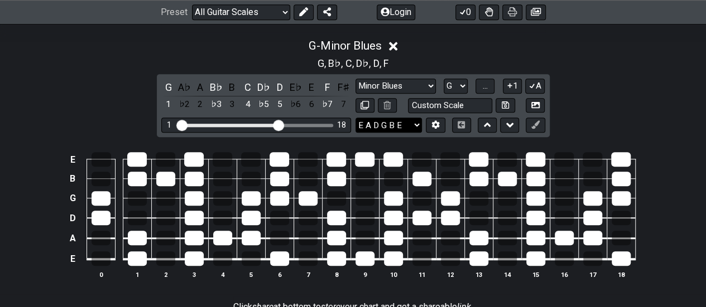
click at [390, 119] on select "E A D G B E A A C♯ E G♯ E E A D G B E B E A D F♯ B A D G C E A D A D G B E E♭ A…" at bounding box center [388, 125] width 66 height 15
select select "Eb Ab Db Gb Bb Eb"
click at [355, 118] on select "E A D G B E A A C♯ E G♯ E E A D G B E B E A D F♯ B A D G C E A D A D G B E E♭ A…" at bounding box center [388, 125] width 66 height 15
